Goal: Navigation & Orientation: Understand site structure

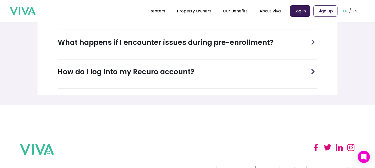
scroll to position [290, 0]
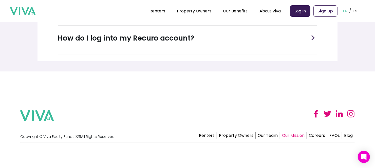
click at [301, 136] on link "Our Mission" at bounding box center [293, 135] width 27 height 6
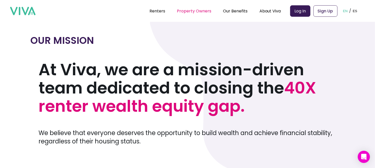
drag, startPoint x: 218, startPoint y: 7, endPoint x: 208, endPoint y: 11, distance: 10.5
click at [213, 10] on ul "Renters Property Owners Our Benefits Telehealth Home Team Affordable Housing Ma…" at bounding box center [215, 11] width 131 height 13
click at [205, 12] on link "Property Owners" at bounding box center [194, 11] width 34 height 6
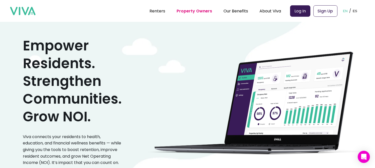
click at [310, 11] on link "Log In" at bounding box center [300, 10] width 20 height 11
click at [162, 10] on link "Renters" at bounding box center [158, 11] width 16 height 6
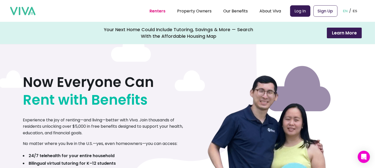
click at [22, 9] on img at bounding box center [22, 11] width 25 height 9
click at [24, 8] on img at bounding box center [22, 11] width 25 height 9
click at [202, 11] on link "Property Owners" at bounding box center [194, 11] width 34 height 6
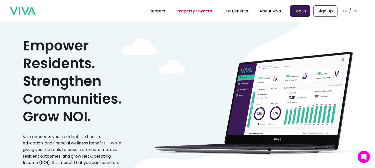
click at [22, 10] on img at bounding box center [22, 11] width 25 height 9
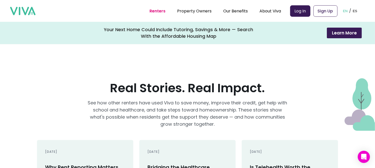
scroll to position [666, 0]
